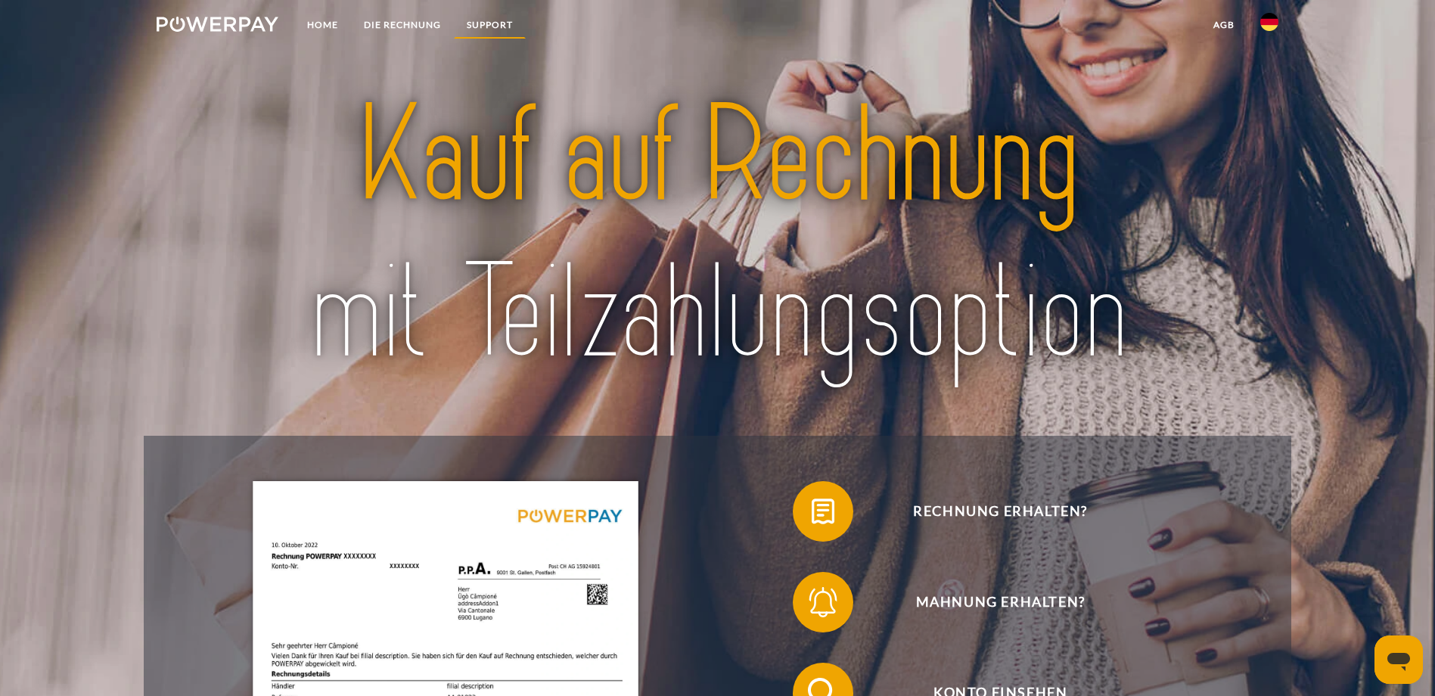
click at [469, 21] on link "SUPPORT" at bounding box center [490, 24] width 72 height 27
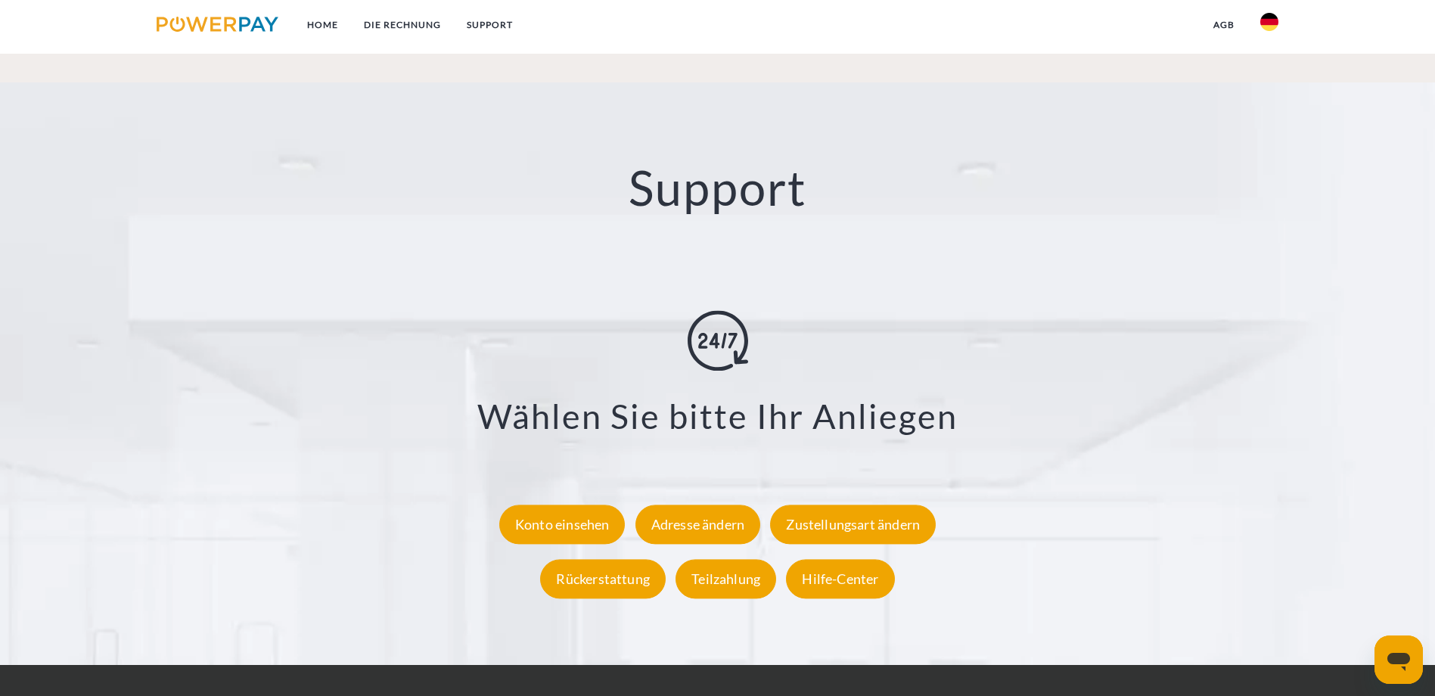
scroll to position [2800, 0]
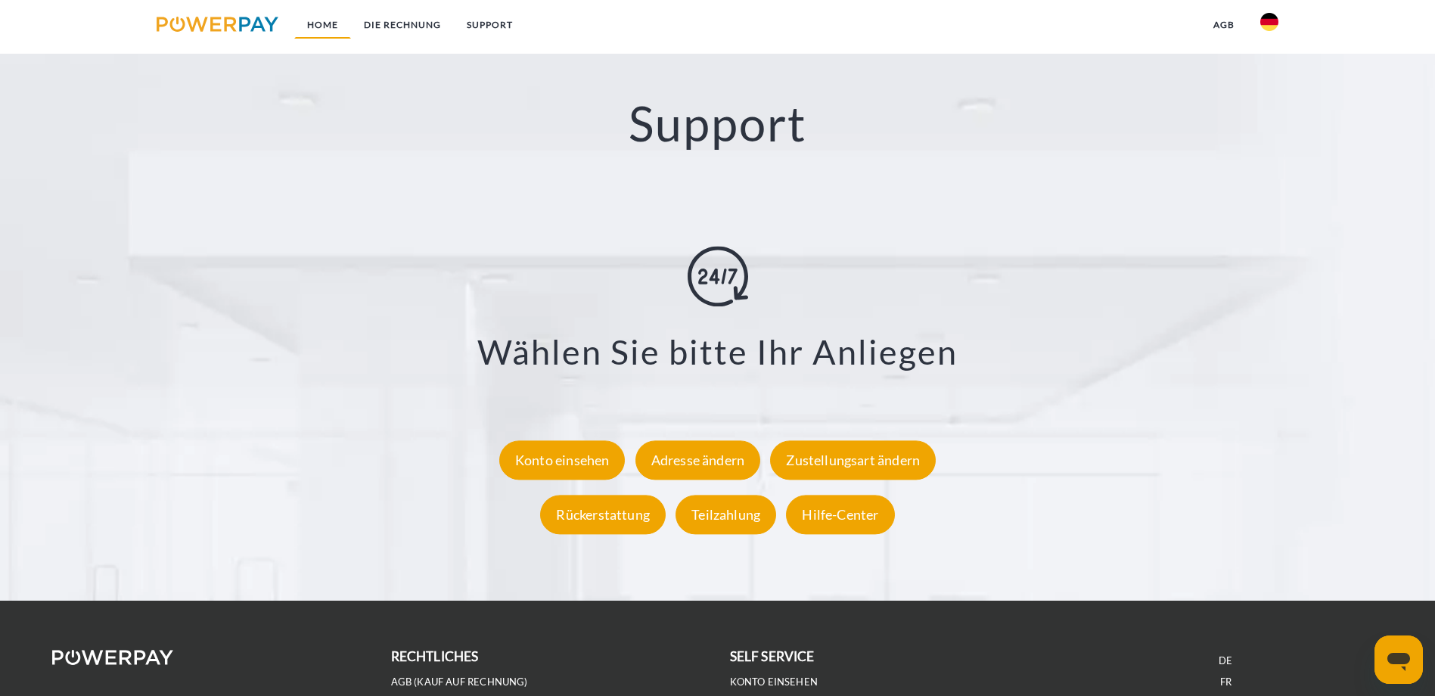
click at [325, 20] on link "Home" at bounding box center [322, 24] width 57 height 27
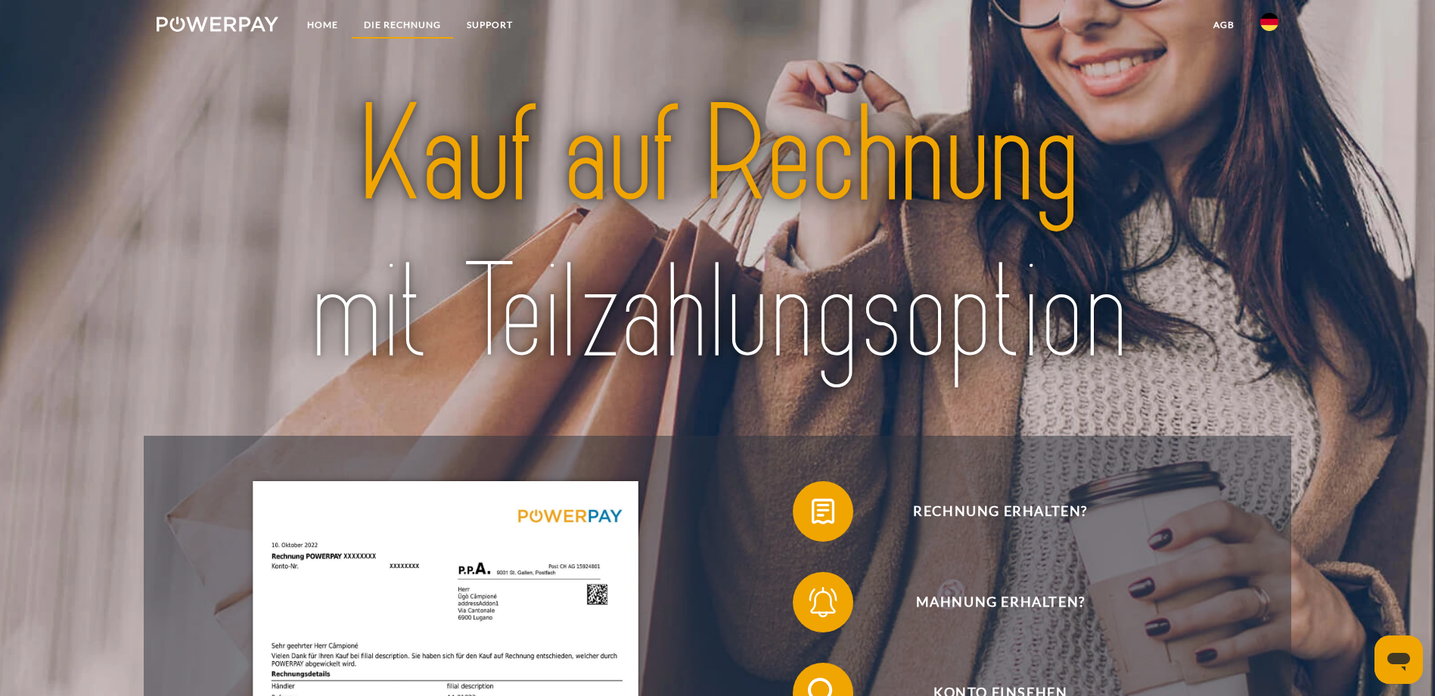
click at [403, 24] on link "DIE RECHNUNG" at bounding box center [402, 24] width 103 height 27
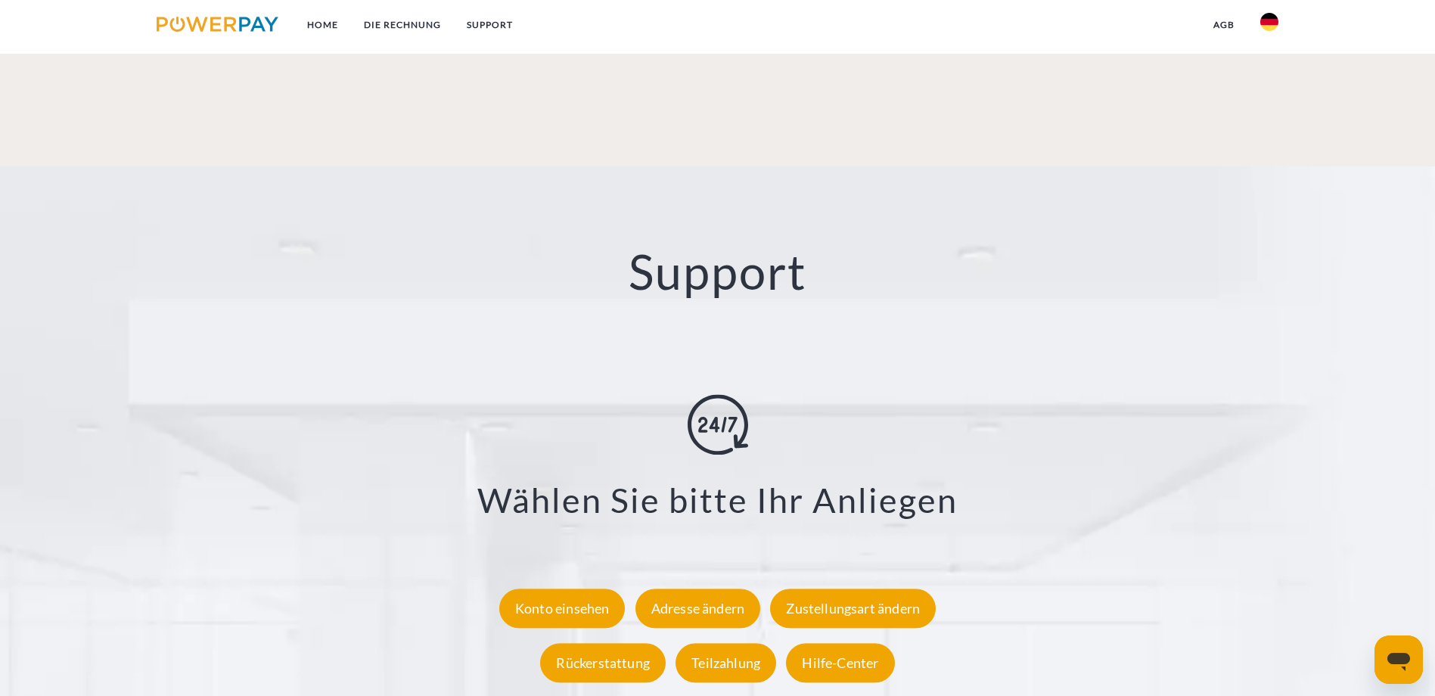
scroll to position [2800, 0]
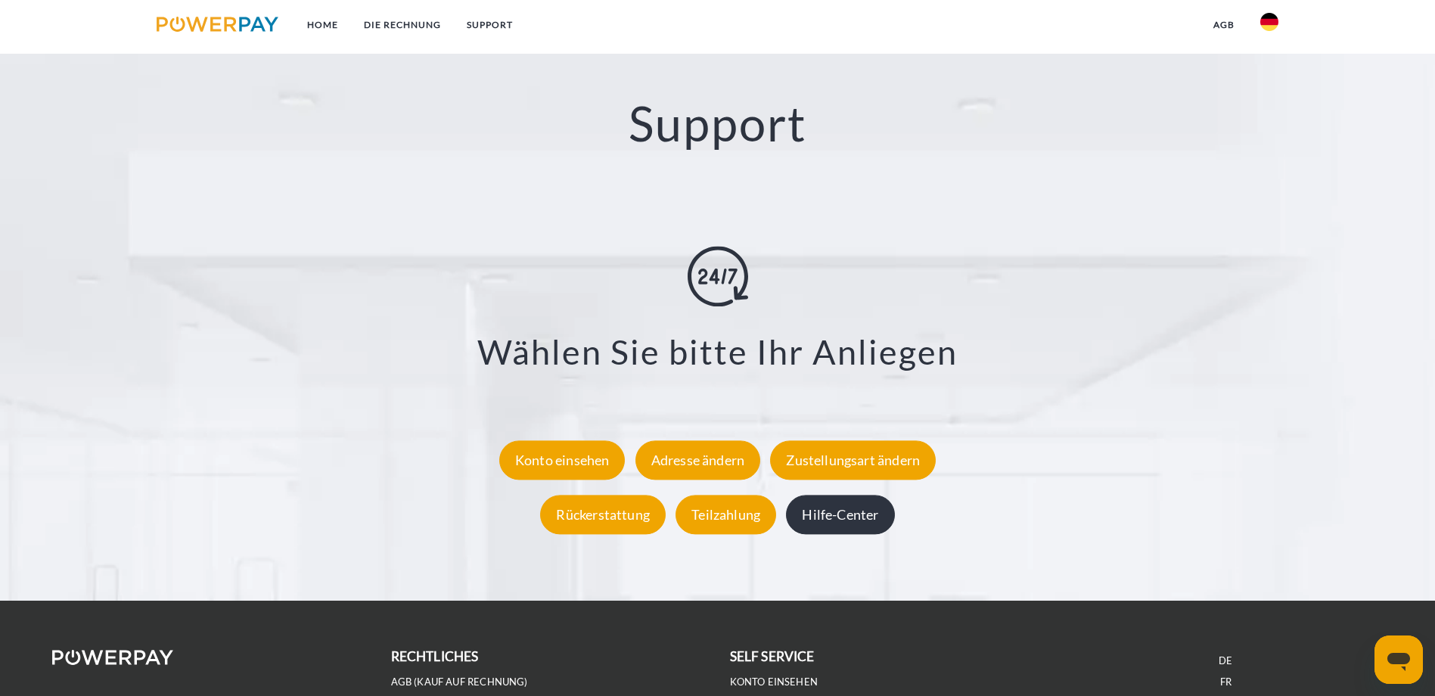
click at [866, 495] on div "Hilfe-Center" at bounding box center [840, 514] width 108 height 39
